Goal: Task Accomplishment & Management: Use online tool/utility

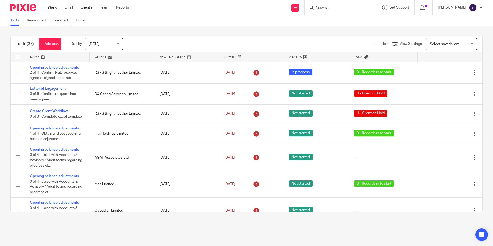
click at [88, 7] on link "Clients" at bounding box center [86, 7] width 11 height 5
click at [90, 10] on link "Clients" at bounding box center [86, 7] width 11 height 5
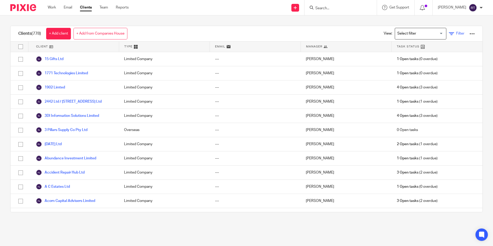
click at [449, 34] on icon at bounding box center [451, 33] width 5 height 5
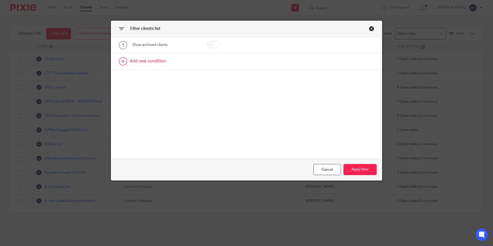
click at [152, 61] on link at bounding box center [246, 61] width 271 height 16
click at [159, 68] on div "Field" at bounding box center [161, 63] width 50 height 11
type input "seni"
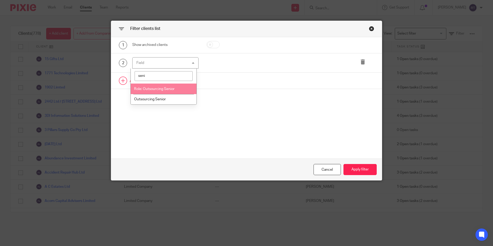
click at [164, 87] on span "Role: Outsourcing Senior" at bounding box center [154, 89] width 41 height 4
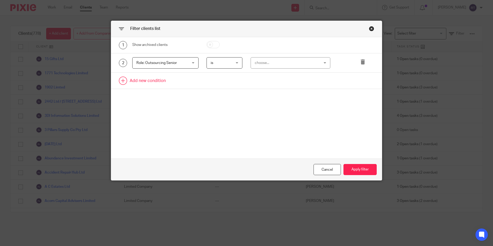
click at [149, 79] on link at bounding box center [246, 81] width 271 height 16
click at [153, 84] on div "Field" at bounding box center [161, 82] width 50 height 11
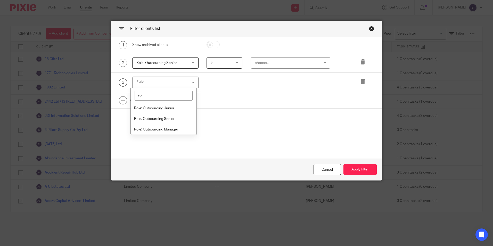
type input "role"
click at [164, 106] on li "Role: Outsourcing Junior" at bounding box center [164, 108] width 66 height 11
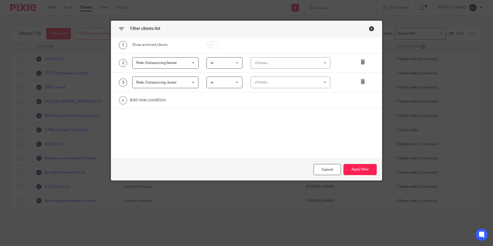
click at [271, 64] on div "choose..." at bounding box center [285, 63] width 60 height 11
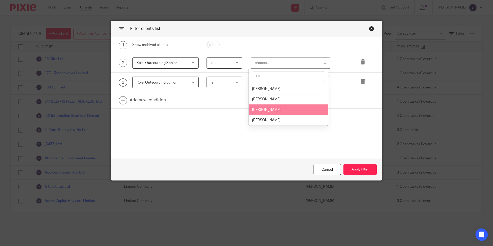
type input "ro"
click at [281, 107] on li "[PERSON_NAME]" at bounding box center [288, 109] width 79 height 11
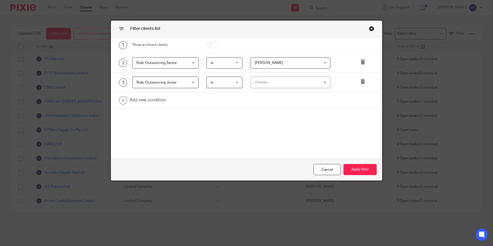
click at [268, 85] on div "choose..." at bounding box center [285, 82] width 60 height 11
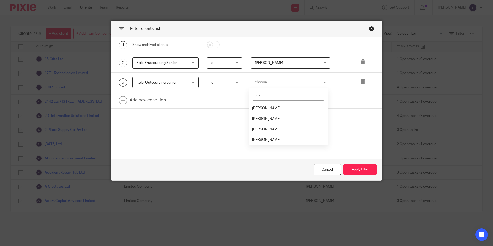
type input "rob"
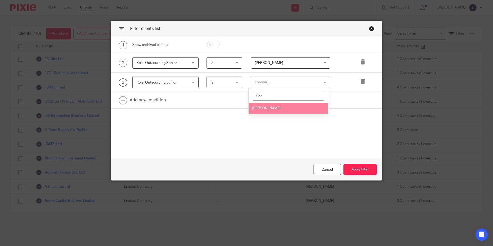
click at [278, 110] on li "[PERSON_NAME]" at bounding box center [288, 108] width 79 height 11
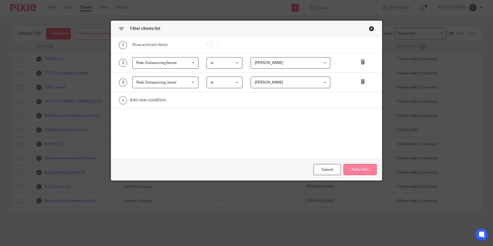
click at [363, 165] on button "Apply filter" at bounding box center [360, 169] width 33 height 11
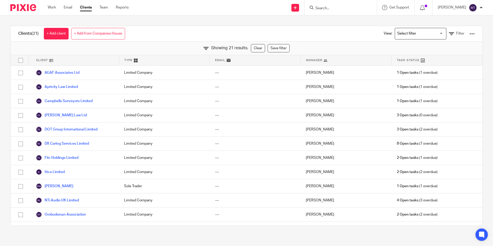
click at [41, 60] on span "Client" at bounding box center [42, 60] width 12 height 4
click at [470, 34] on div at bounding box center [472, 33] width 5 height 5
click at [442, 59] on link "Export clients to CSV file" at bounding box center [431, 61] width 72 height 8
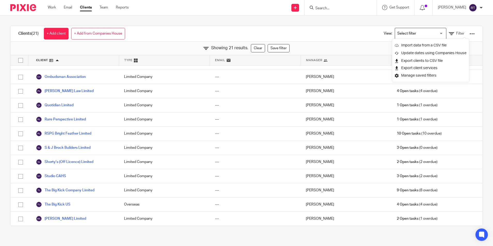
scroll to position [9, 0]
